Goal: Task Accomplishment & Management: Use online tool/utility

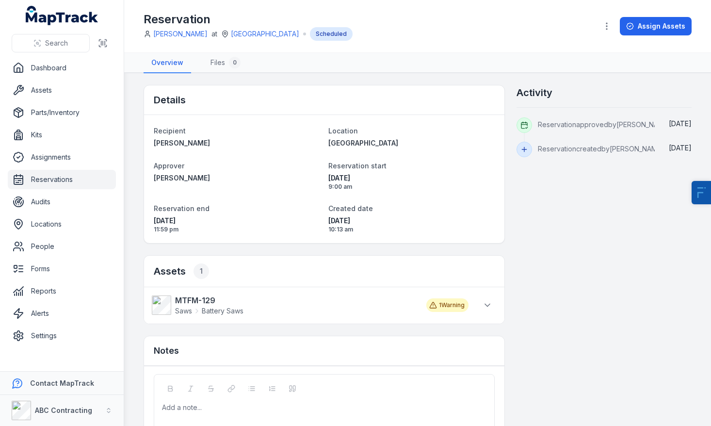
click at [68, 182] on link "Reservations" at bounding box center [62, 179] width 108 height 19
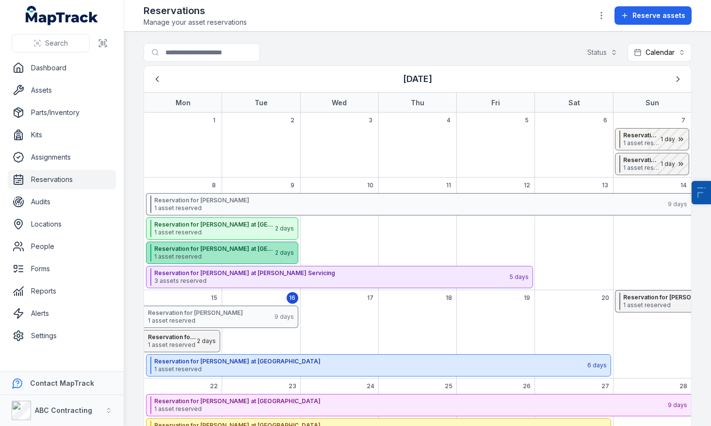
scroll to position [79, 0]
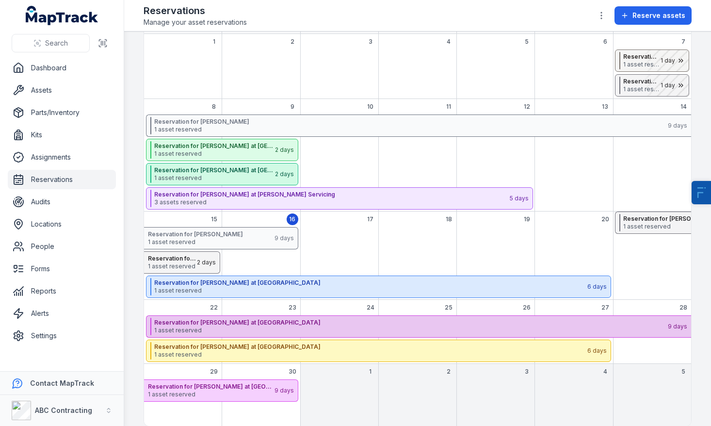
click at [261, 326] on strong "Reservation for [PERSON_NAME] at [GEOGRAPHIC_DATA]" at bounding box center [410, 323] width 513 height 8
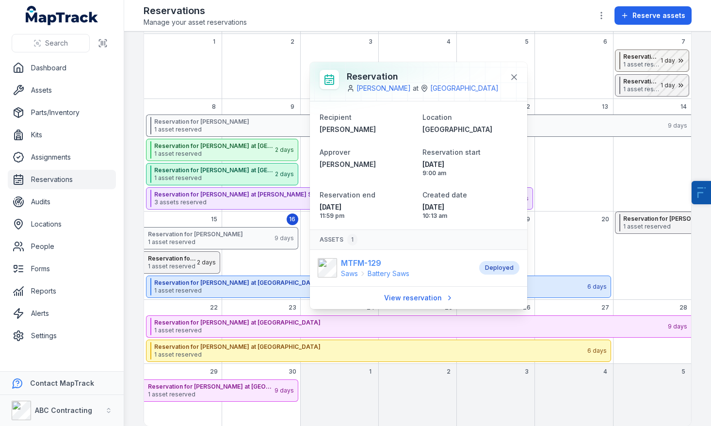
click at [355, 269] on strong "MTFM-129" at bounding box center [375, 263] width 68 height 12
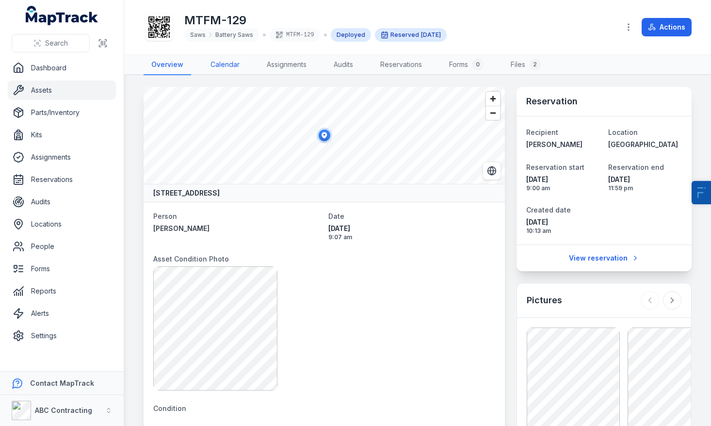
click at [231, 66] on link "Calendar" at bounding box center [225, 65] width 45 height 20
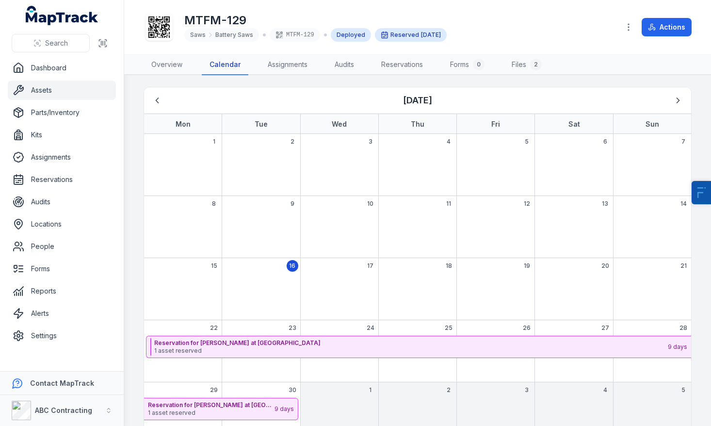
scroll to position [31, 0]
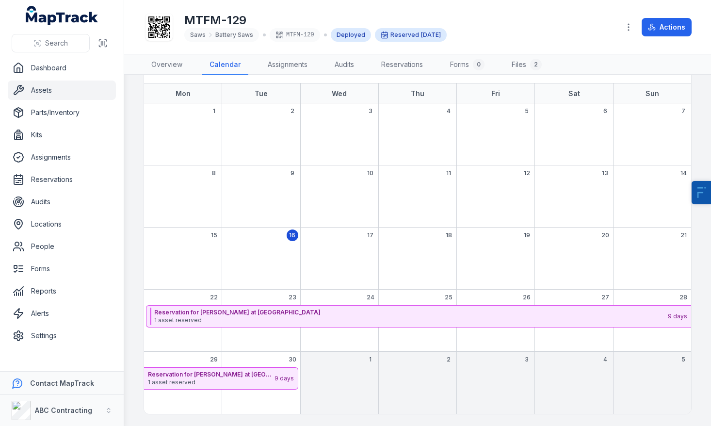
click at [336, 384] on div "September 2025" at bounding box center [339, 379] width 78 height 24
click at [64, 86] on link "Assets" at bounding box center [62, 90] width 108 height 19
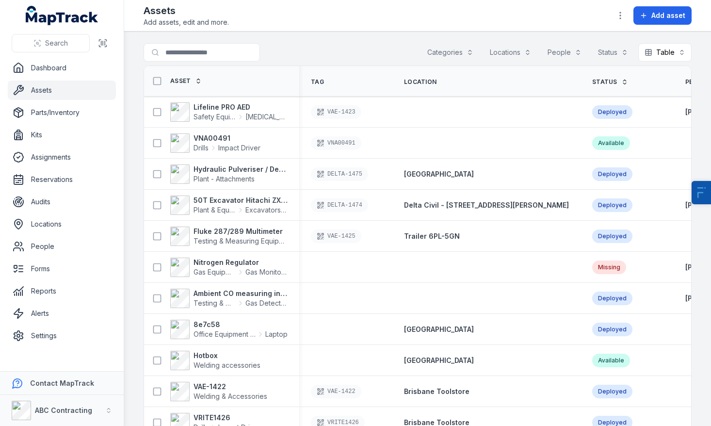
click at [453, 51] on button "Categories" at bounding box center [450, 52] width 59 height 18
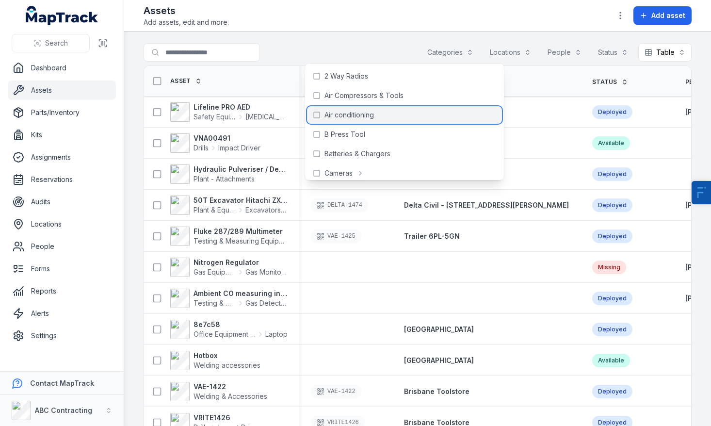
click at [370, 114] on span "Air conditioning" at bounding box center [349, 115] width 49 height 10
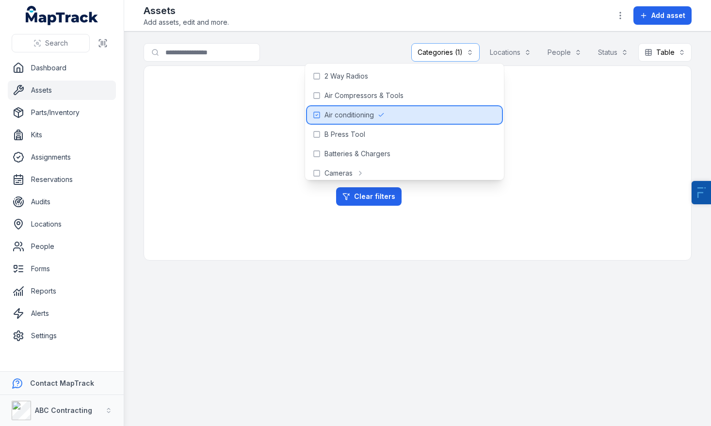
click at [370, 114] on span "Air conditioning" at bounding box center [349, 115] width 49 height 10
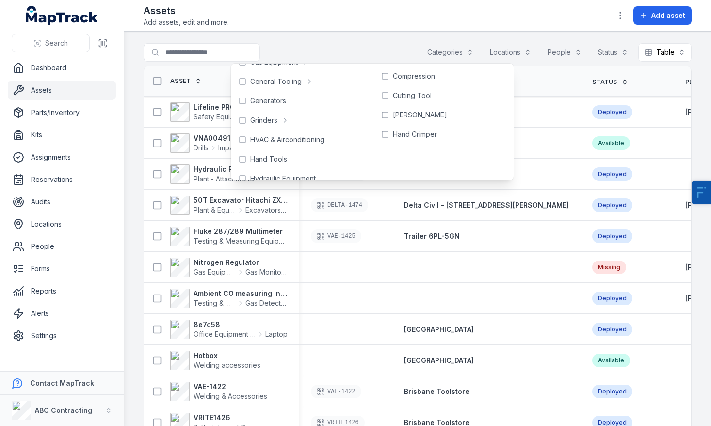
scroll to position [260, 0]
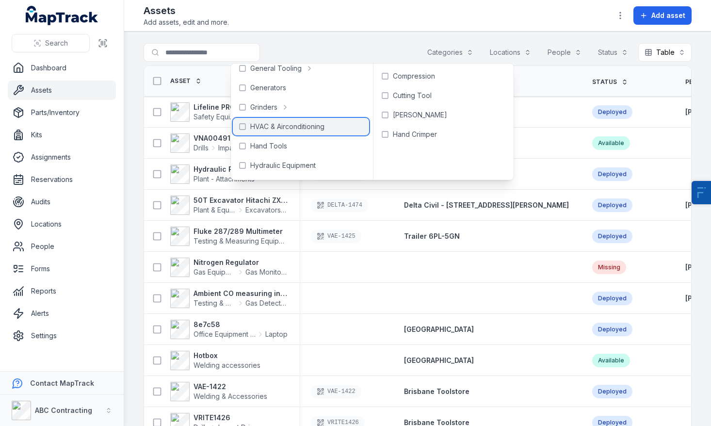
click at [273, 125] on span "HVAC & Airconditioning" at bounding box center [287, 127] width 74 height 10
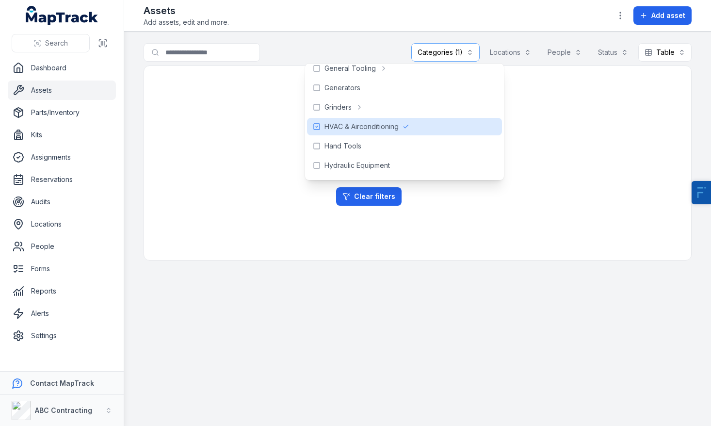
click at [194, 137] on div "No results found We can't find anything that matches your search. Clear filters" at bounding box center [418, 163] width 548 height 195
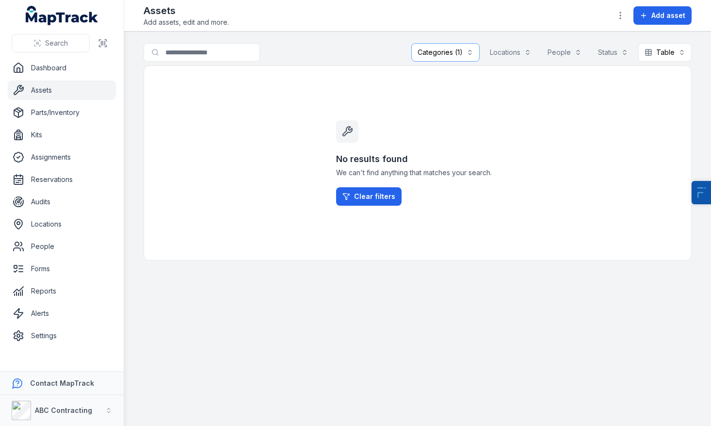
click at [88, 88] on link "Assets" at bounding box center [62, 90] width 108 height 19
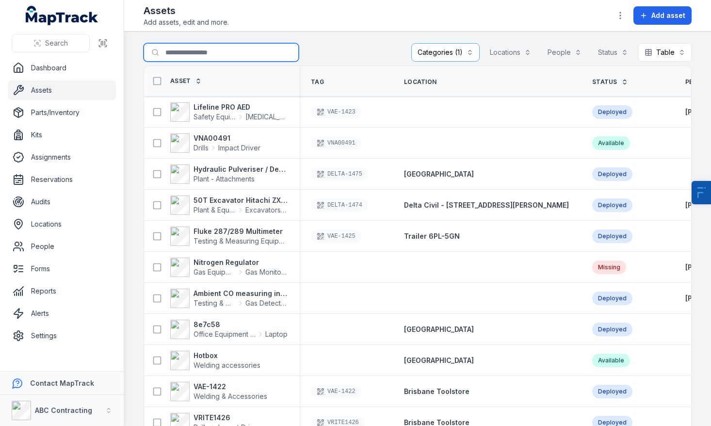
click at [195, 59] on input "Search for assets" at bounding box center [221, 52] width 155 height 18
click at [384, 47] on div "**********" at bounding box center [418, 54] width 548 height 22
click at [431, 57] on button "Categories (1)" at bounding box center [445, 52] width 68 height 18
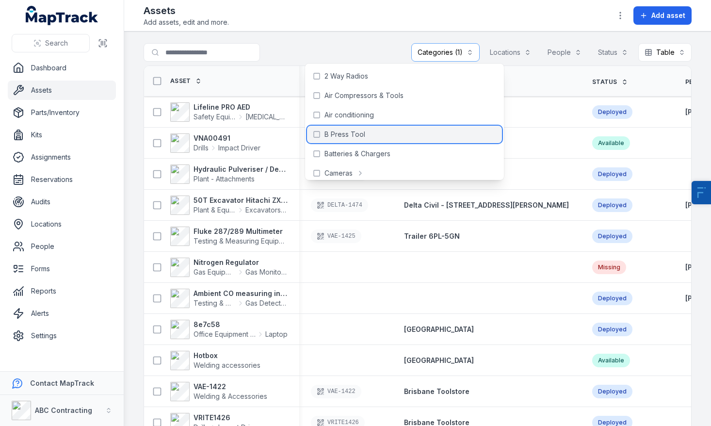
click at [342, 136] on span "B Press Tool" at bounding box center [345, 135] width 41 height 10
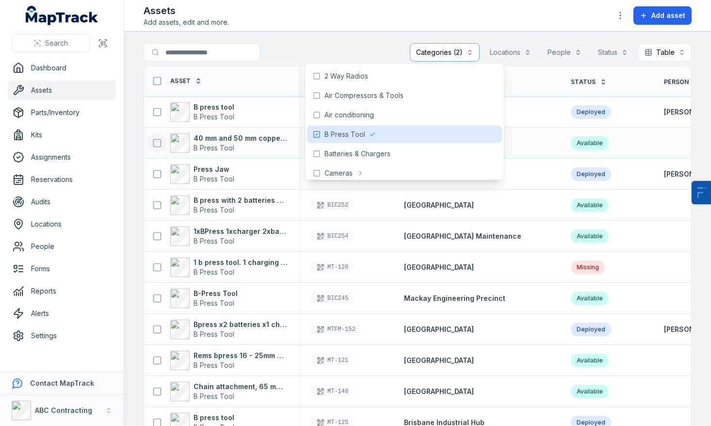
click at [155, 145] on icon at bounding box center [157, 143] width 10 height 10
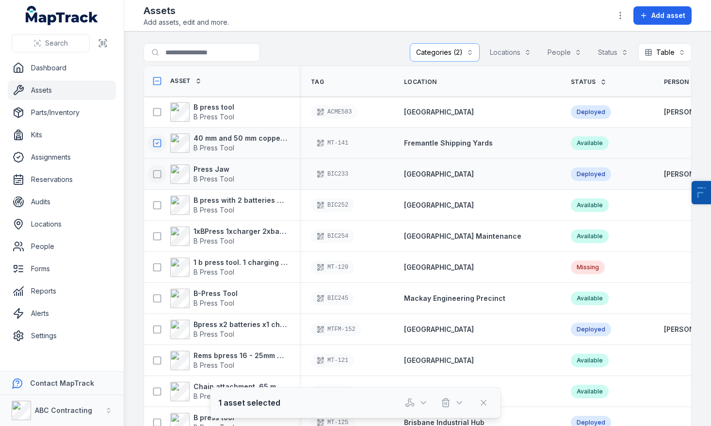
click at [156, 173] on icon at bounding box center [157, 174] width 10 height 10
click at [155, 210] on button at bounding box center [157, 205] width 18 height 18
click at [418, 395] on button "button" at bounding box center [417, 403] width 32 height 18
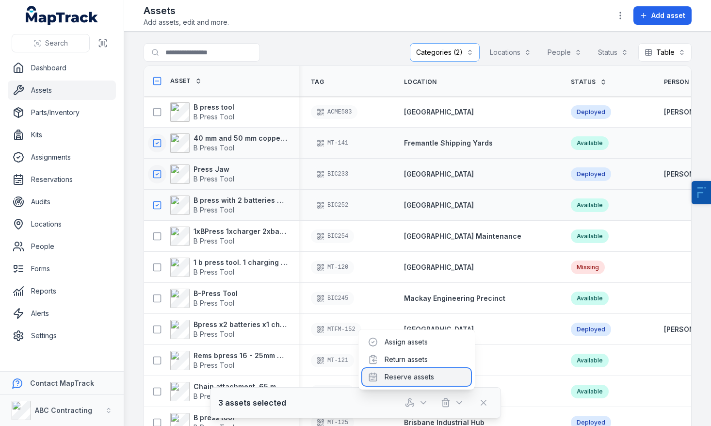
click at [423, 378] on div "Reserve assets" at bounding box center [416, 376] width 109 height 17
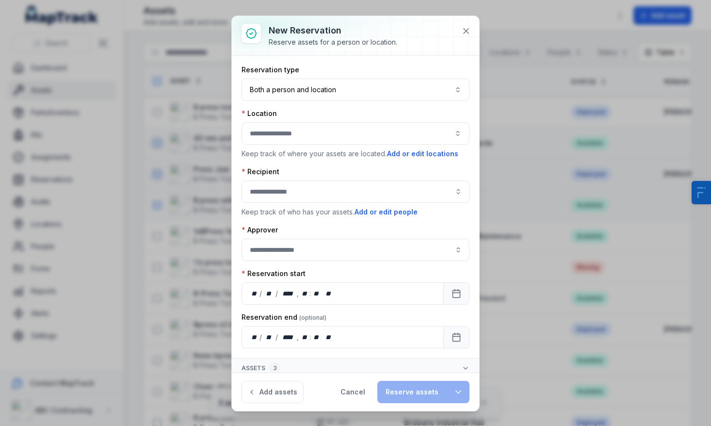
scroll to position [5, 0]
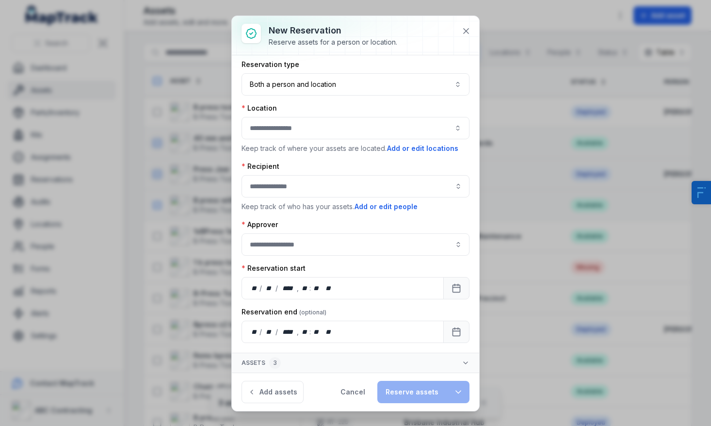
click at [465, 364] on icon "button" at bounding box center [466, 363] width 4 height 2
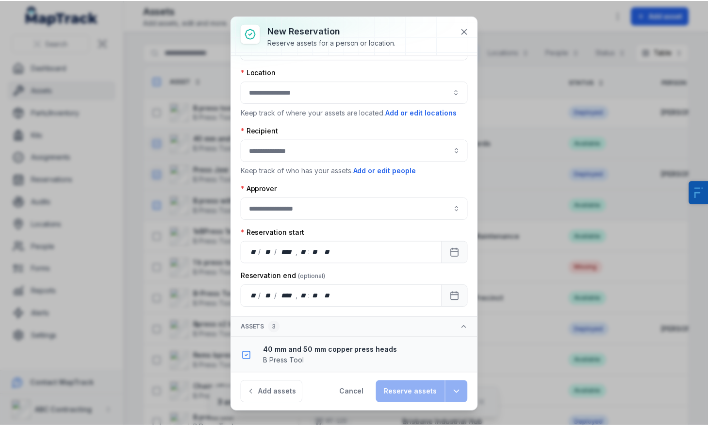
scroll to position [118, 0]
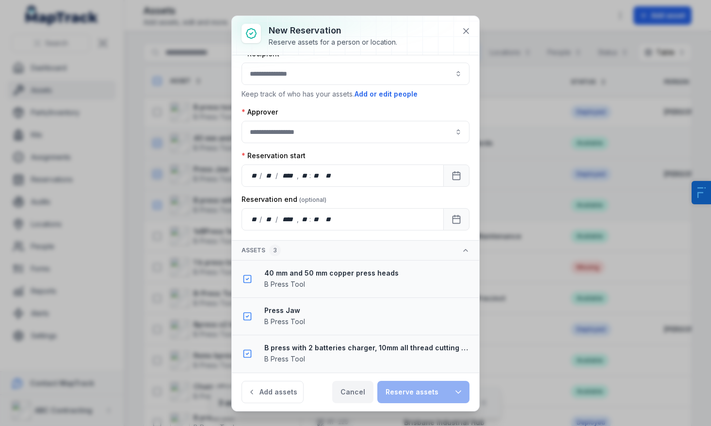
click at [364, 395] on button "Cancel" at bounding box center [352, 392] width 41 height 22
